Goal: Ask a question

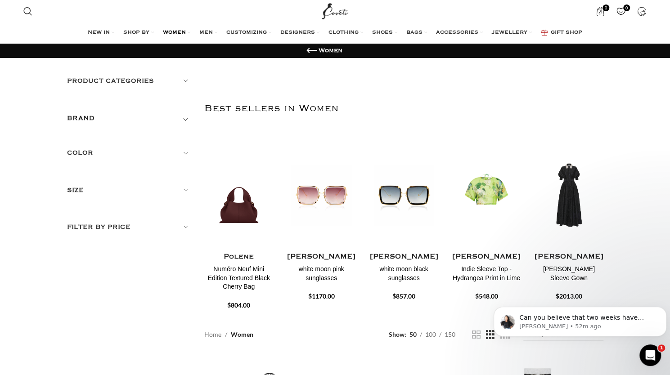
scroll to position [647, 0]
click at [404, 113] on h2 "Best sellers in Women" at bounding box center [403, 108] width 399 height 47
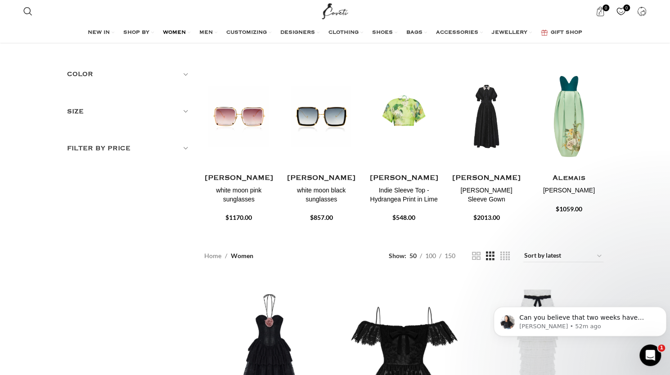
scroll to position [135, 0]
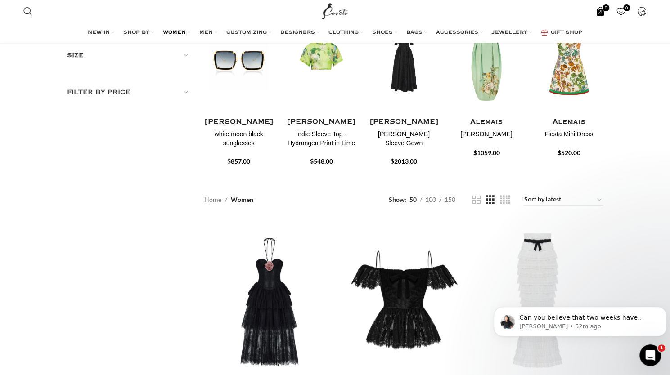
click at [597, 9] on span "0 items" at bounding box center [600, 11] width 9 height 9
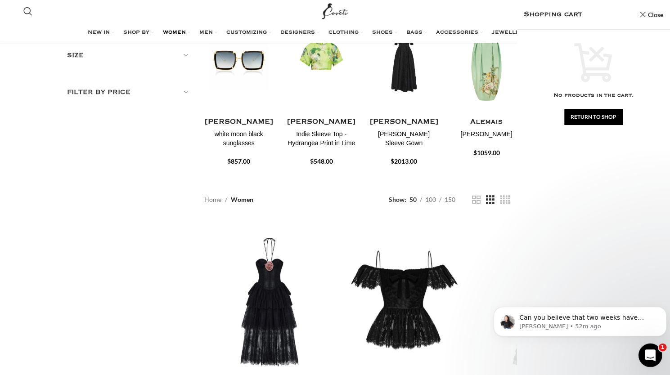
click at [641, 357] on div "Open Intercom Messenger" at bounding box center [649, 354] width 30 height 30
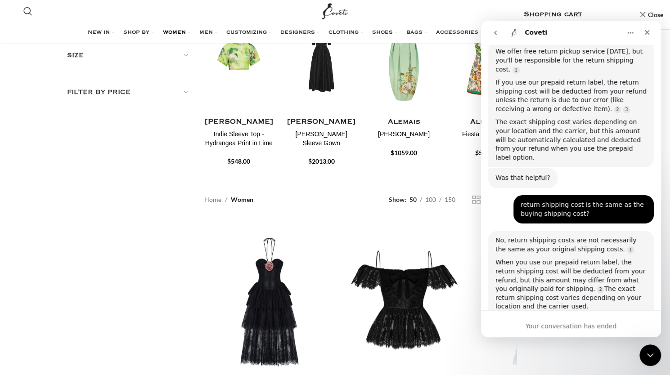
scroll to position [647, 0]
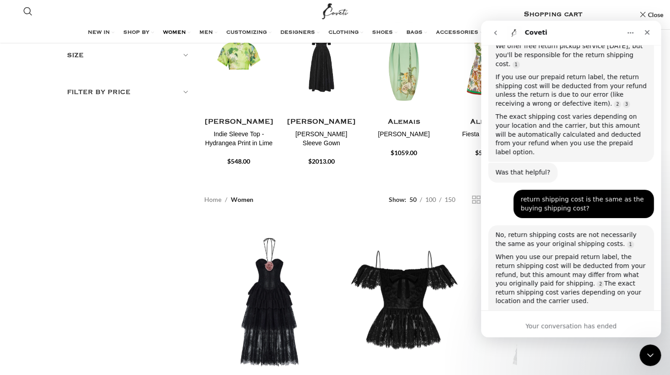
click at [569, 349] on div "Did that answer your question?" at bounding box center [545, 353] width 99 height 9
click at [611, 195] on div "return shipping cost is the same as the buying shipping cost?" at bounding box center [584, 204] width 126 height 18
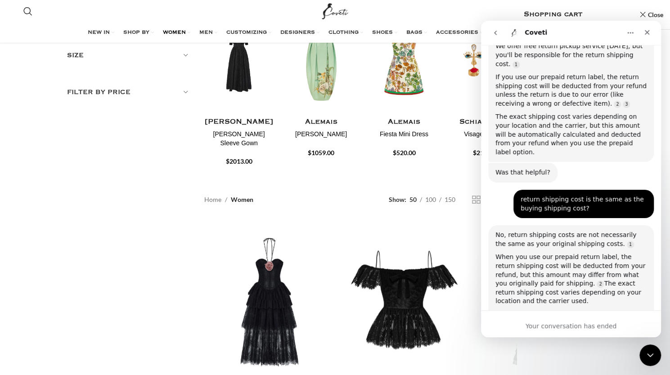
click at [581, 253] on div "When you use our prepaid return label, the return shipping cost will be deducte…" at bounding box center [571, 279] width 151 height 53
drag, startPoint x: 572, startPoint y: 194, endPoint x: 597, endPoint y: 199, distance: 24.8
click at [595, 253] on div "When you use our prepaid return label, the return shipping cost will be deducte…" at bounding box center [571, 279] width 151 height 53
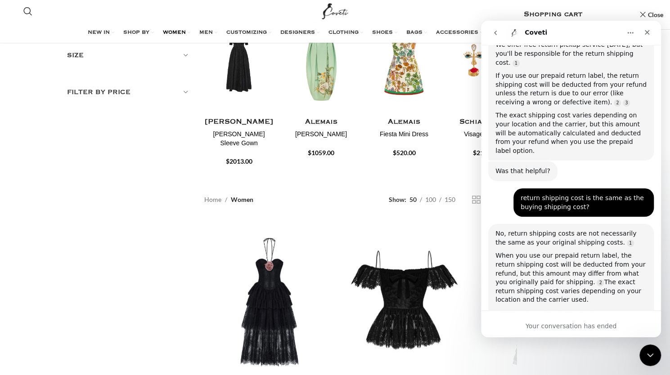
click at [598, 252] on div "When you use our prepaid return label, the return shipping cost will be deducte…" at bounding box center [571, 278] width 151 height 53
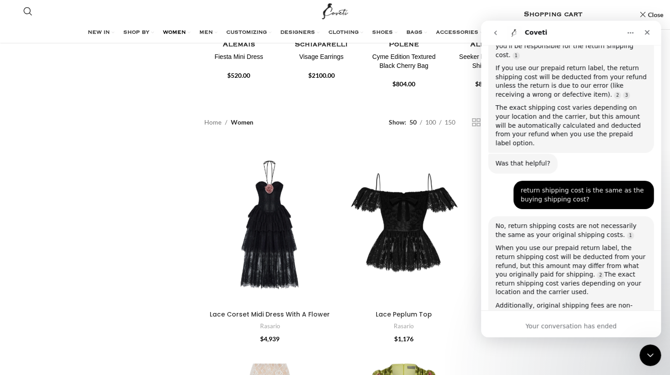
scroll to position [225, 0]
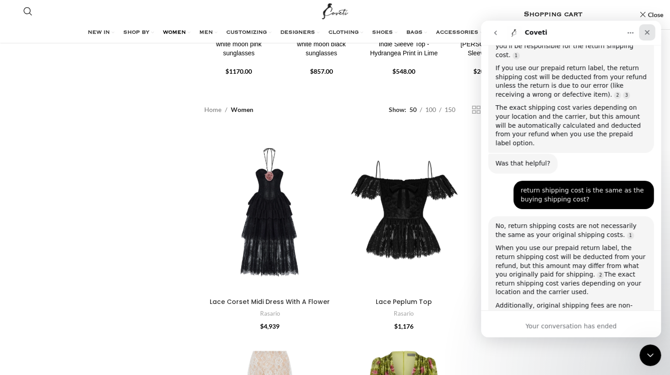
click at [649, 30] on icon "Close" at bounding box center [647, 32] width 7 height 7
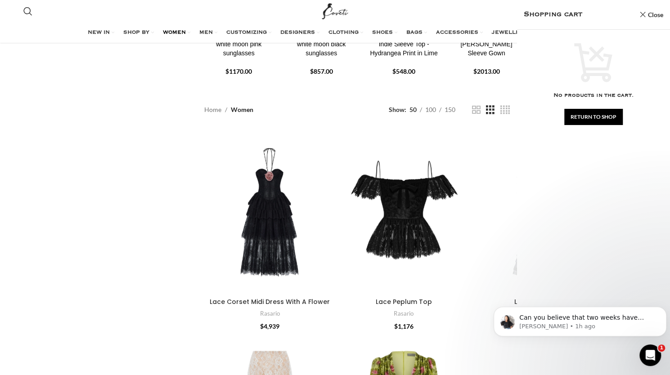
scroll to position [0, 0]
click at [588, 317] on p "Can you believe that two weeks have passed by already? 🙈 We hope that you feel …" at bounding box center [588, 318] width 136 height 9
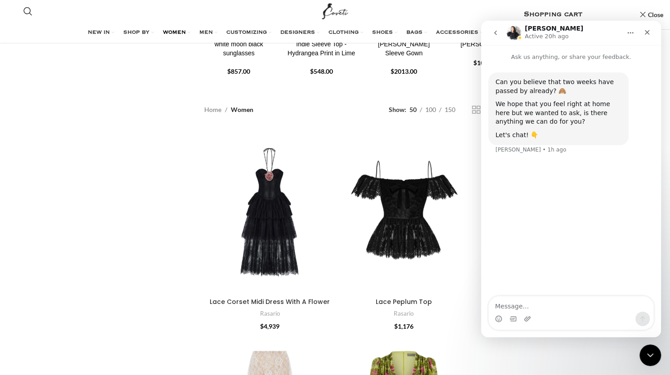
click at [590, 243] on div "Can you believe that two weeks have passed by already? 🙈 We hope that you feel …" at bounding box center [571, 180] width 180 height 236
